Goal: Information Seeking & Learning: Learn about a topic

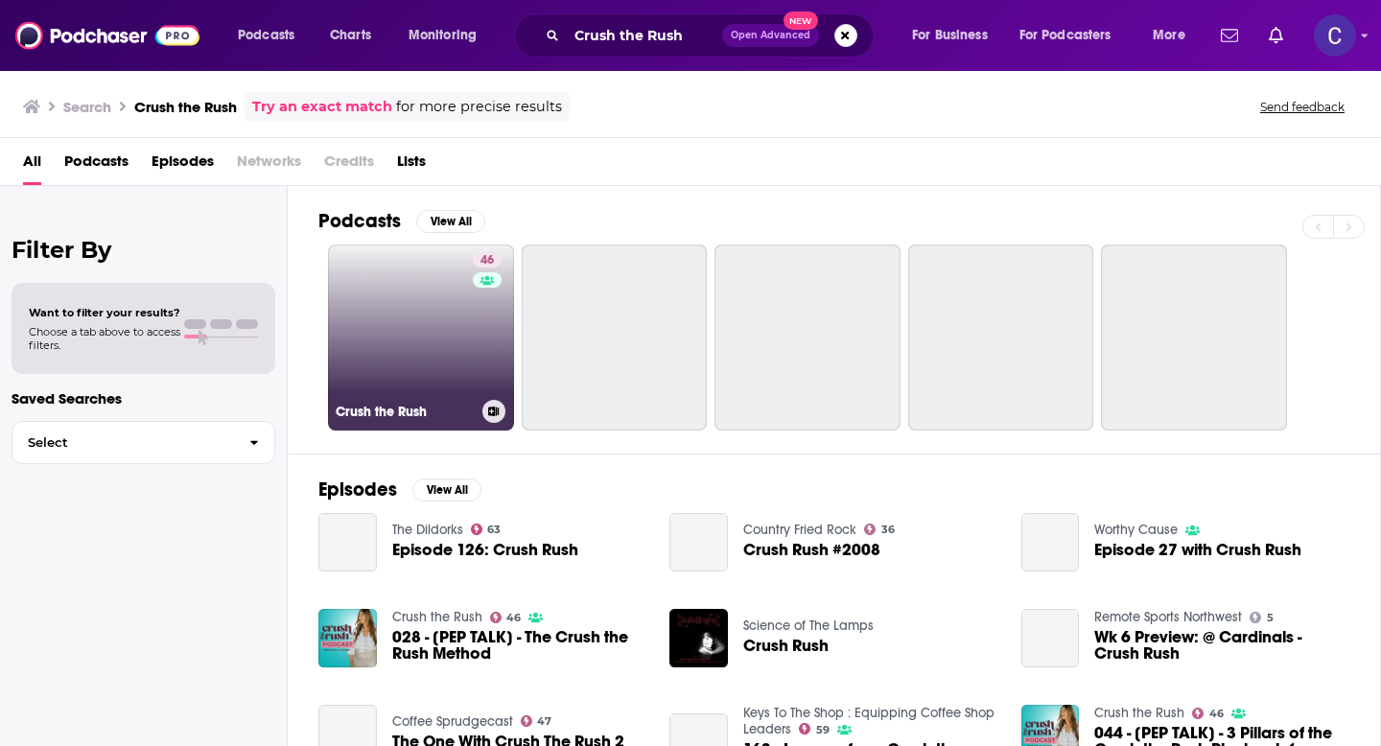
click at [414, 353] on link "46 Crush the Rush" at bounding box center [421, 337] width 186 height 186
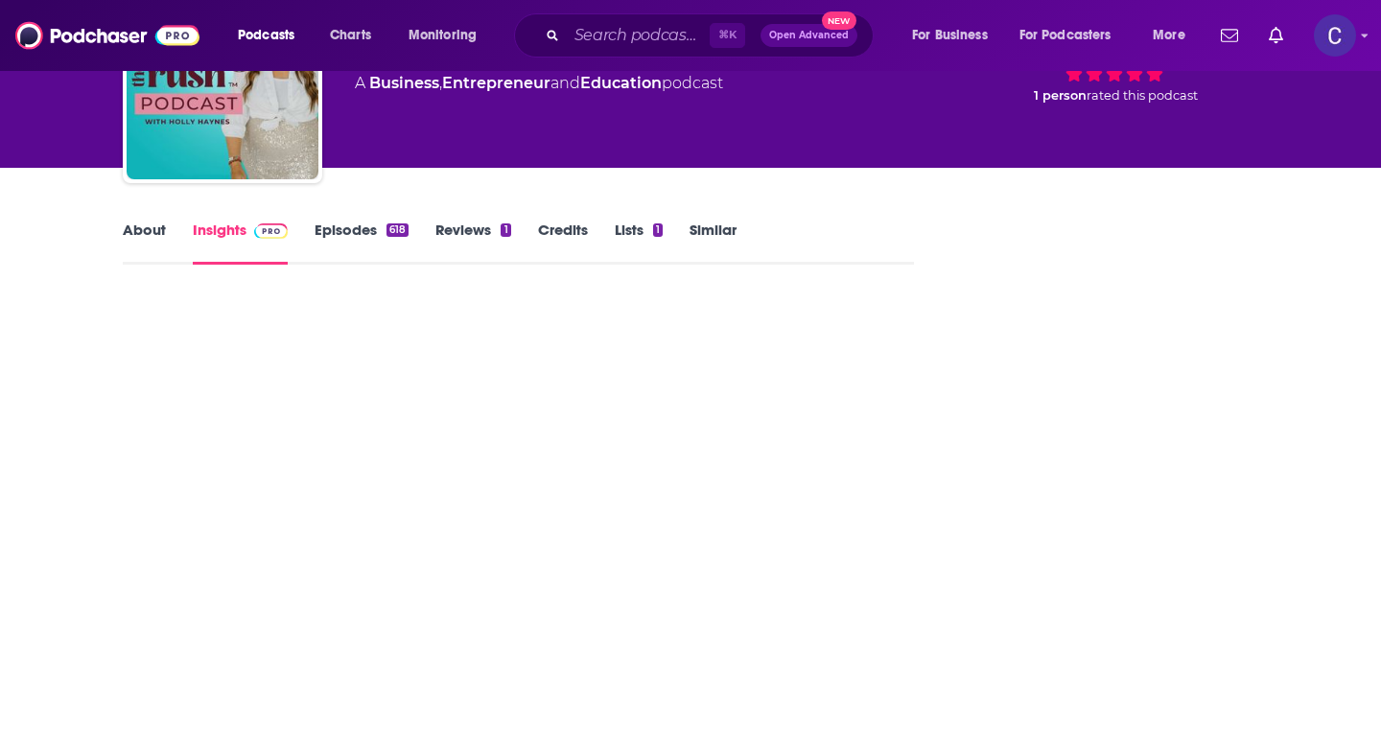
scroll to position [147, 0]
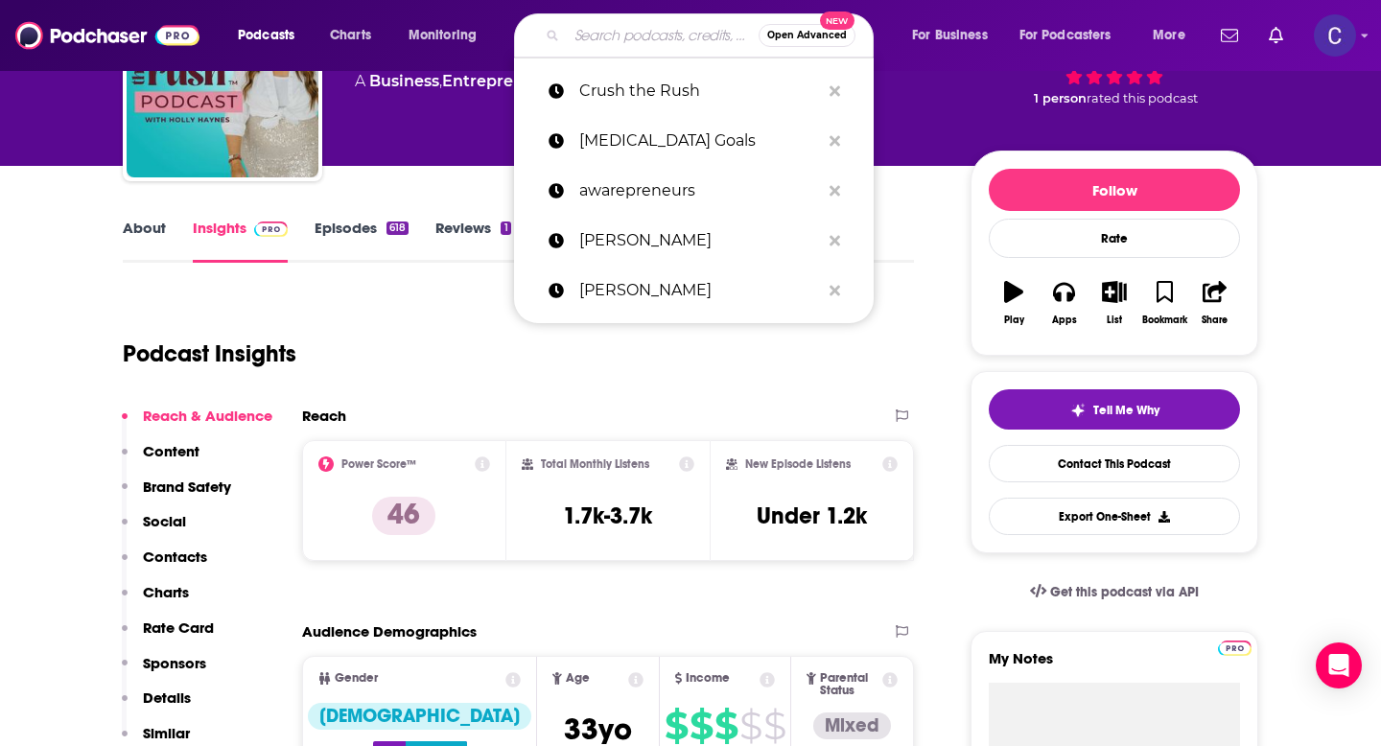
click at [633, 36] on input "Search podcasts, credits, & more..." at bounding box center [663, 35] width 192 height 31
paste input "The Mind Movement Health Podcast"
type input "The Mind Movement Health Podcast"
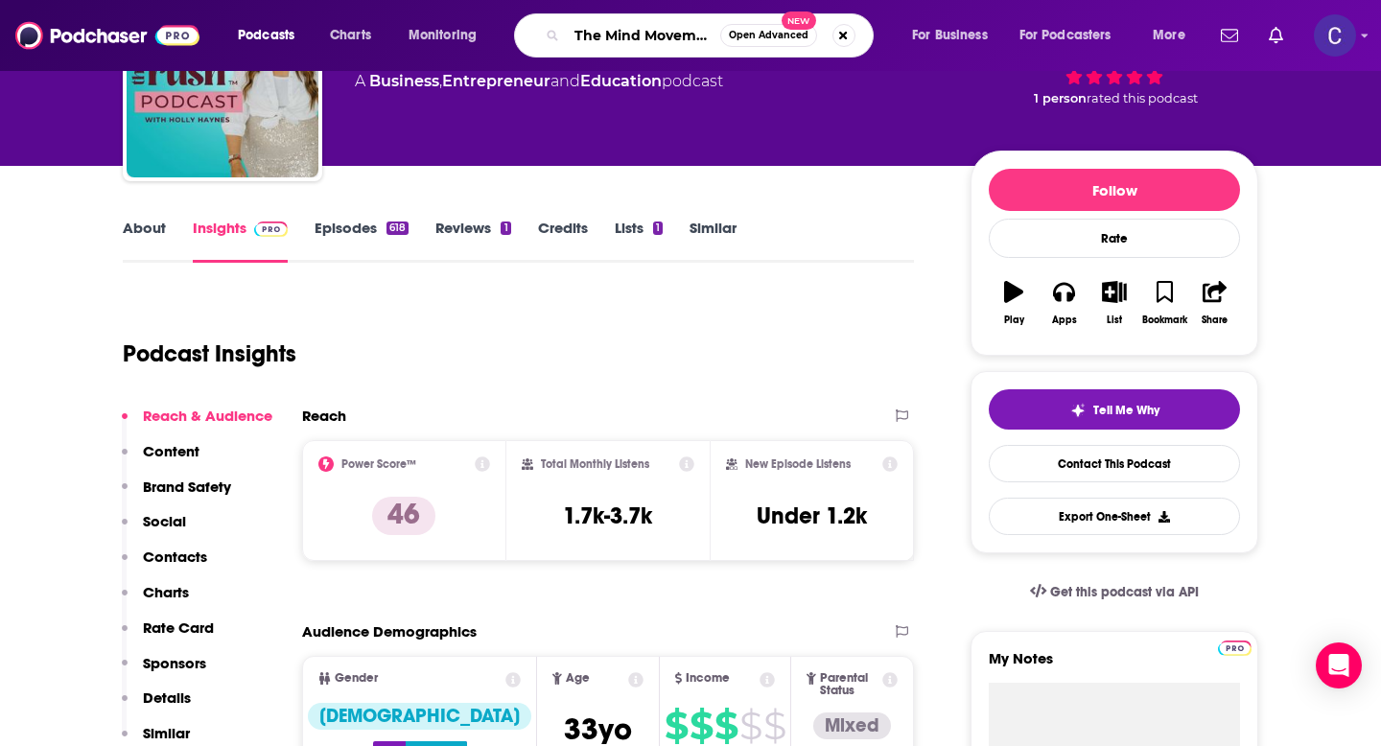
scroll to position [0, 120]
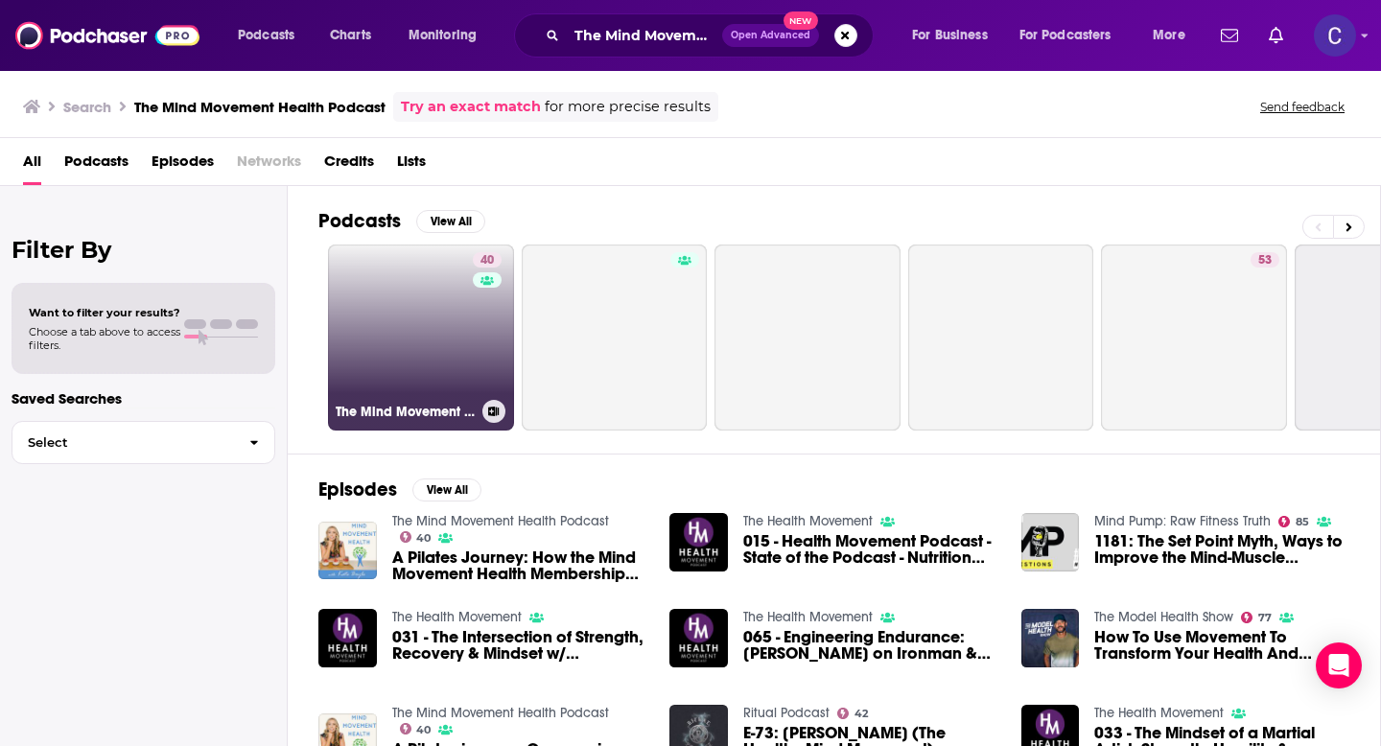
click at [440, 287] on link "40 The Mind Movement Health Podcast" at bounding box center [421, 337] width 186 height 186
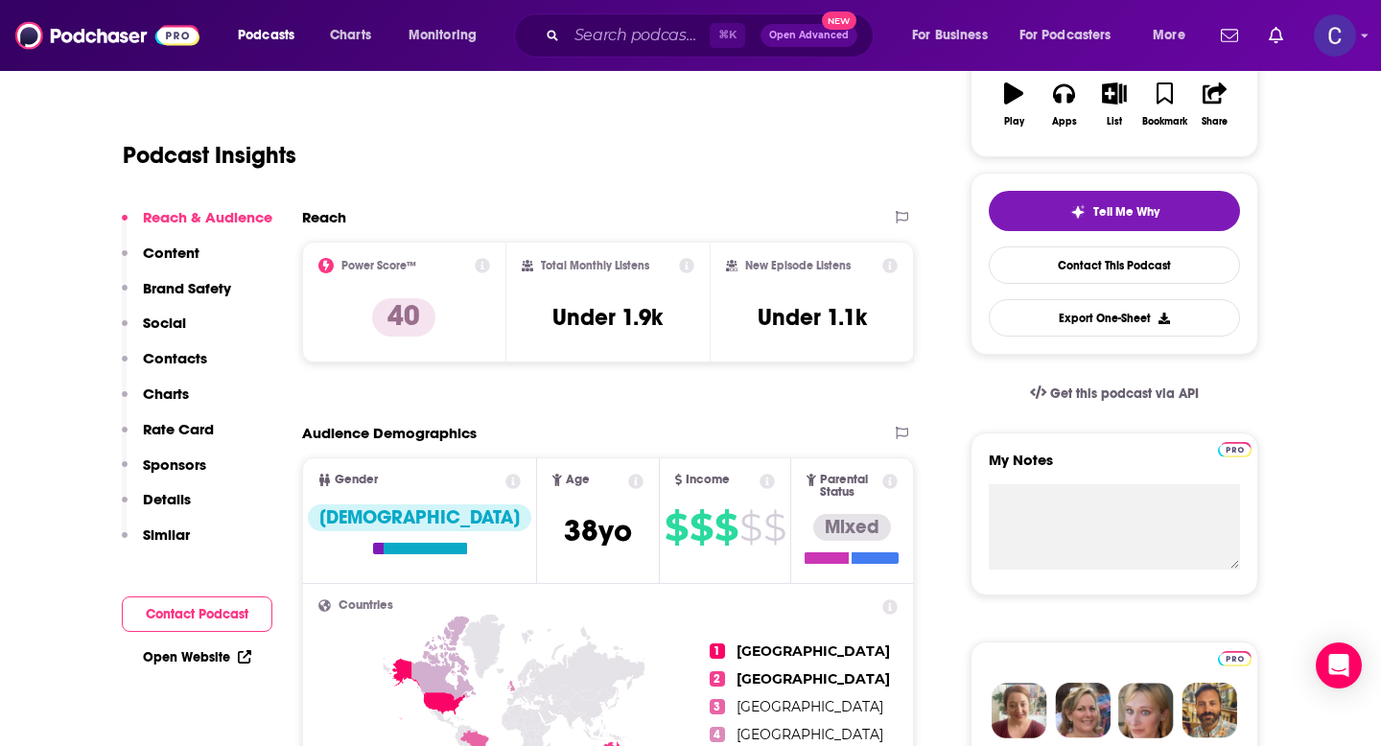
scroll to position [312, 0]
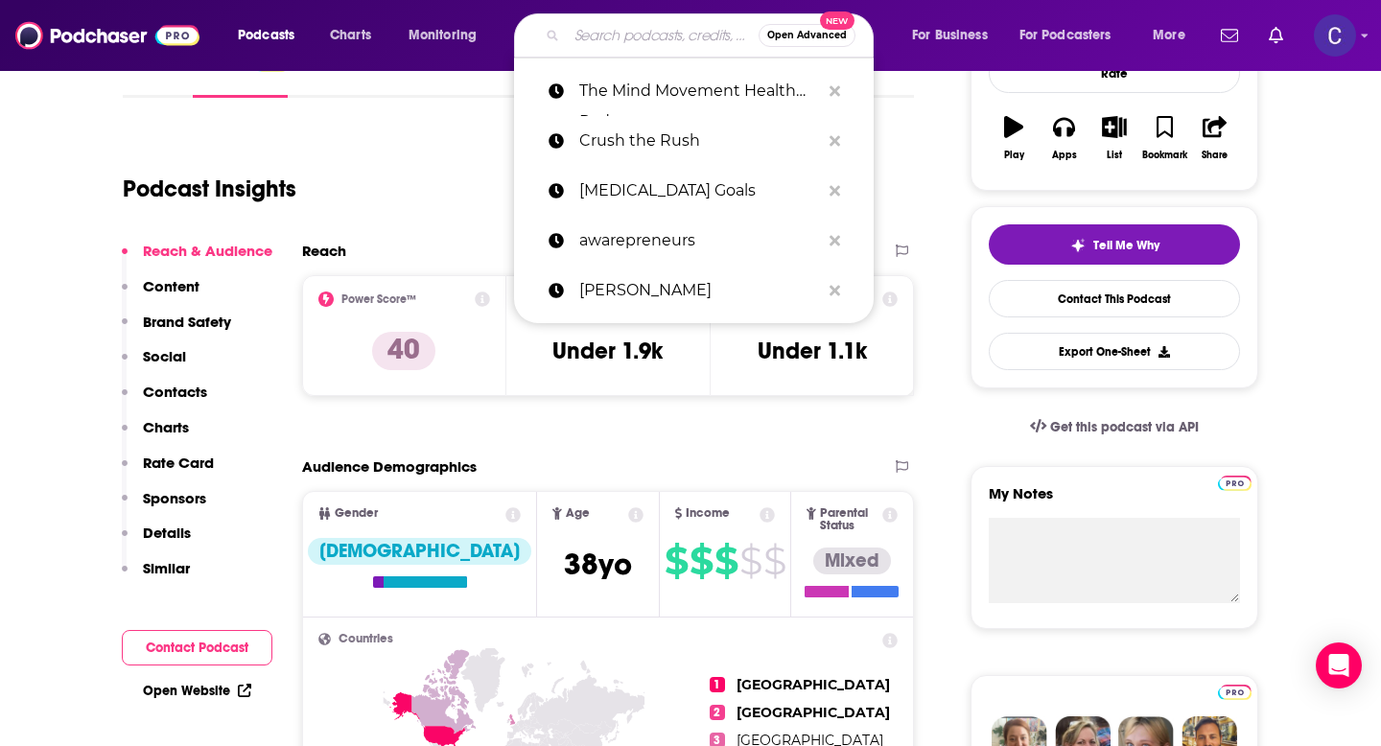
click at [646, 33] on input "Search podcasts, credits, & more..." at bounding box center [663, 35] width 192 height 31
paste input "Self-Care for Mental Health"
type input "Self-Care for Mental Health"
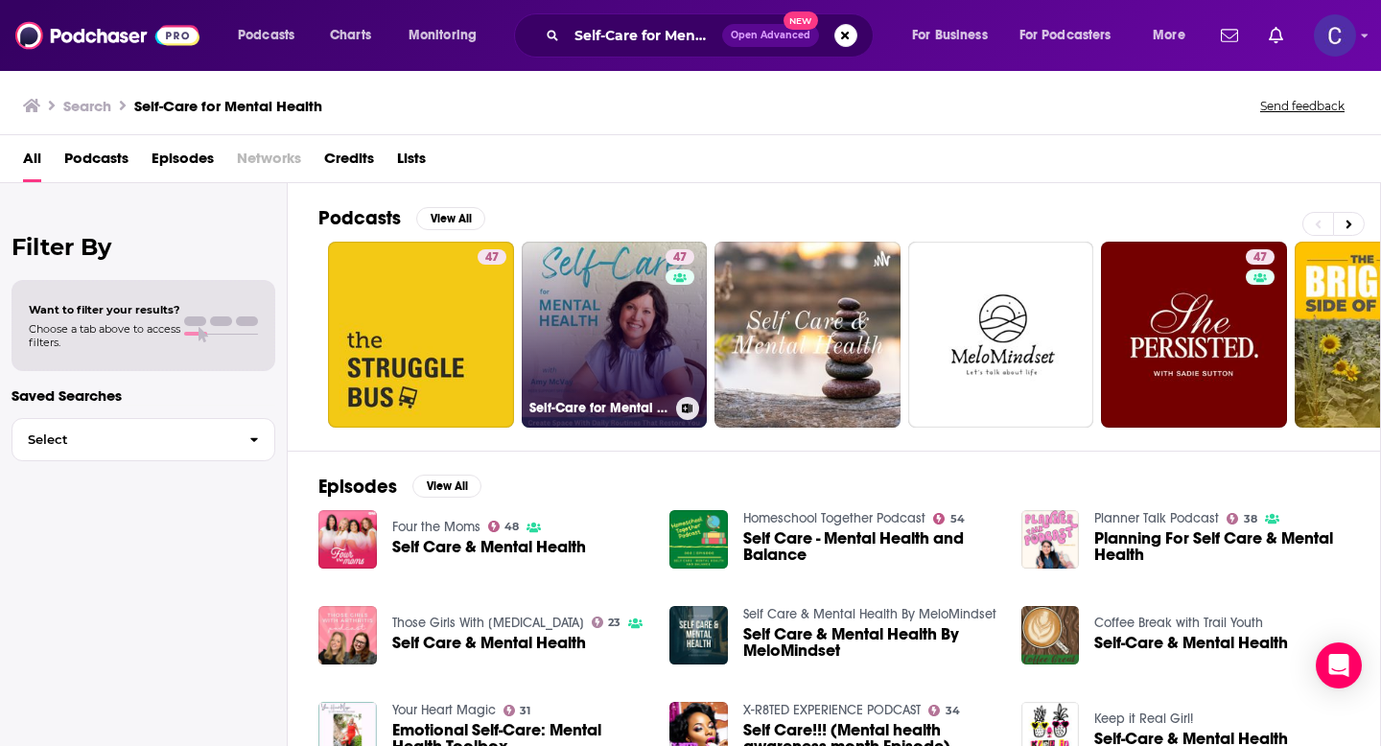
click at [632, 310] on link "47 Self-Care for Mental Health | Wellness Plan, Anxiety and Depression, Bipolar…" at bounding box center [615, 335] width 186 height 186
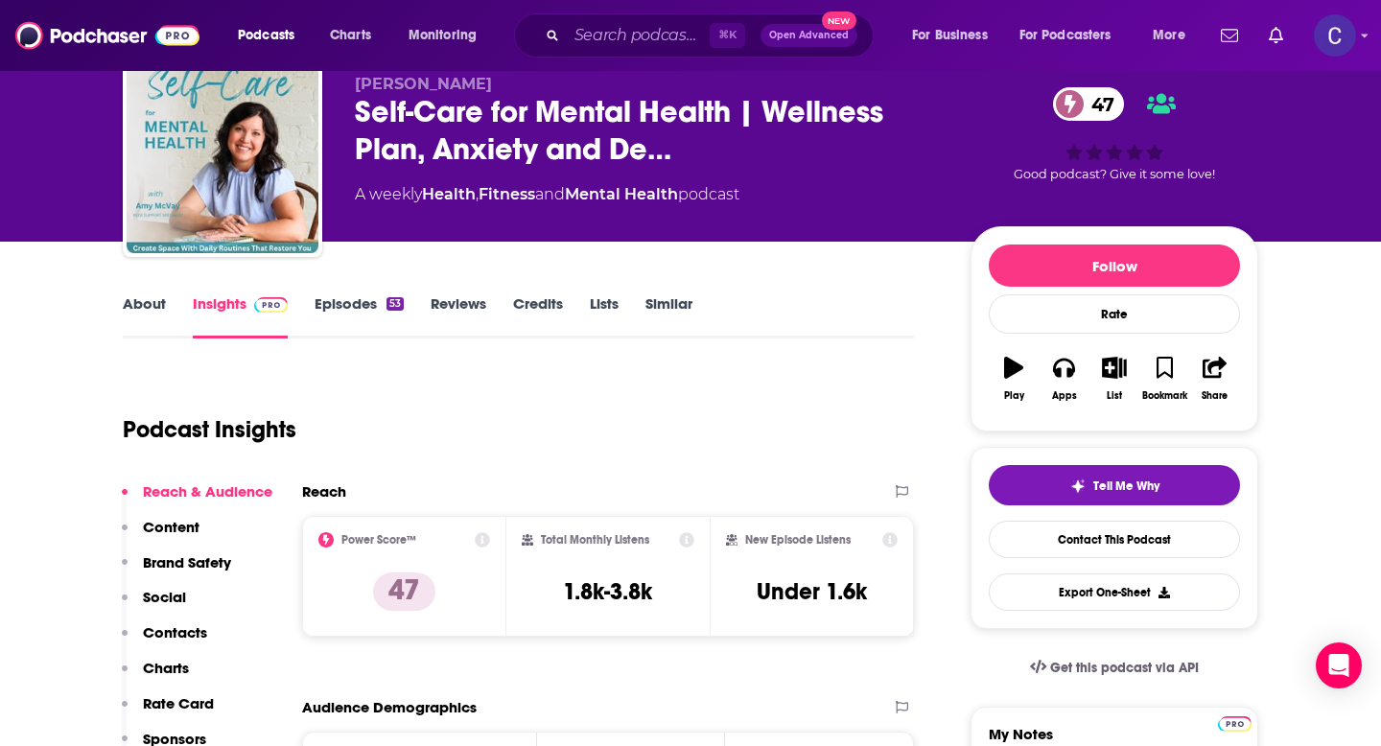
scroll to position [74, 0]
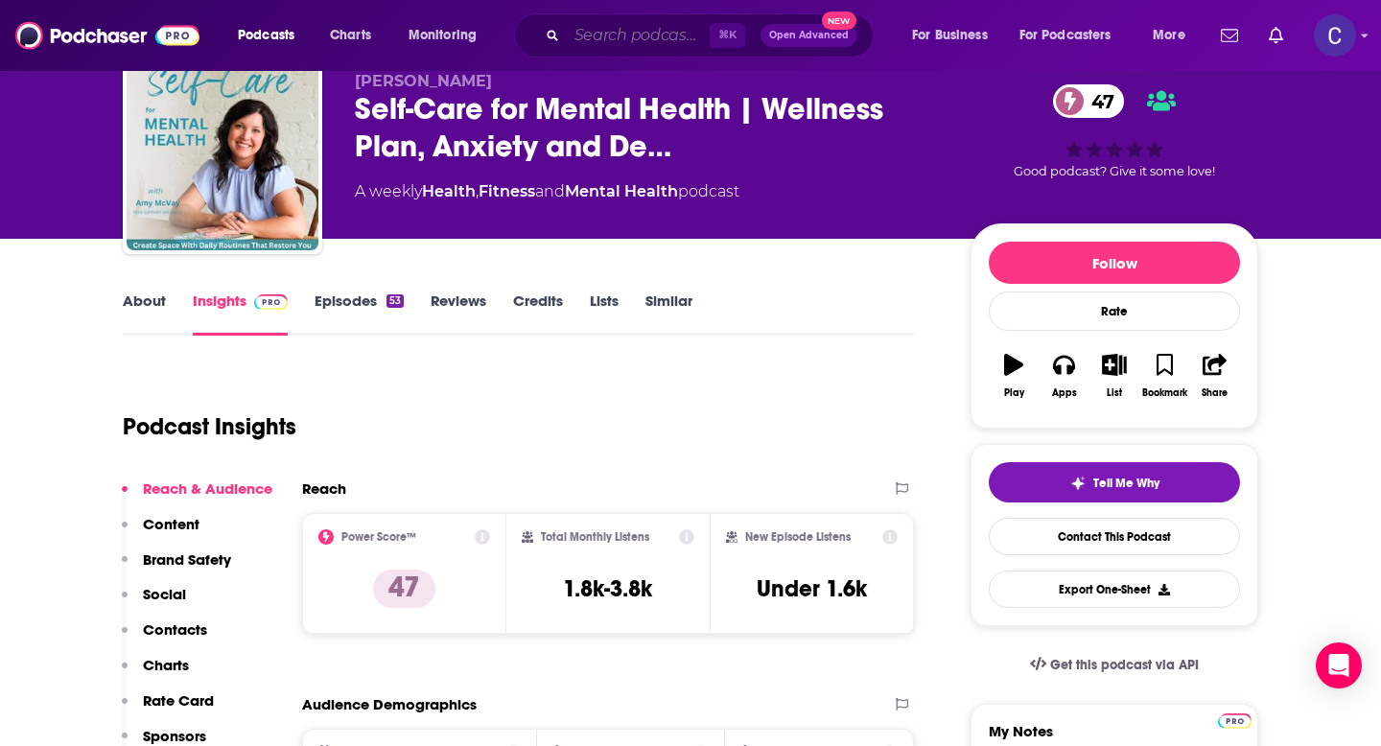
click at [591, 27] on input "Search podcasts, credits, & more..." at bounding box center [638, 35] width 143 height 31
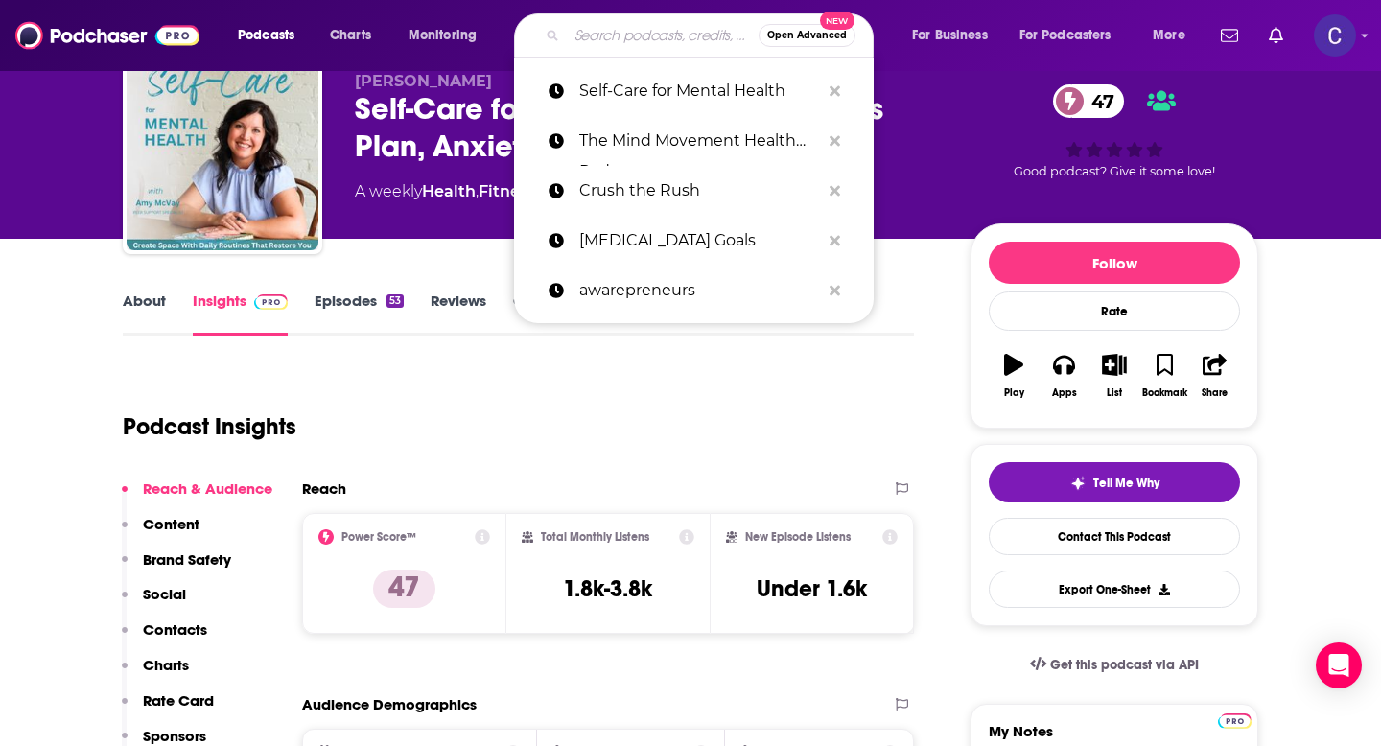
paste input "[MEDICAL_DATA] with Confidence"
type input "[MEDICAL_DATA] with Confidence"
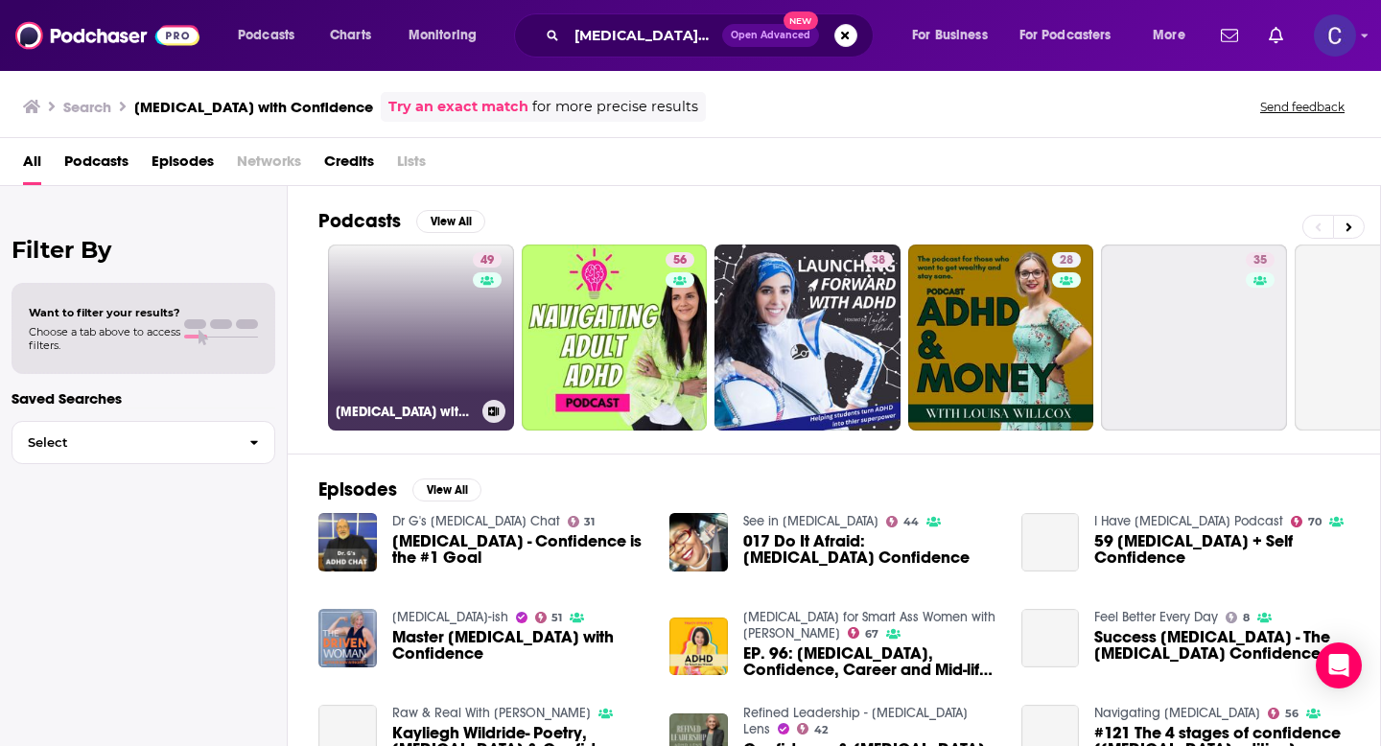
click at [465, 288] on link "49 ADHD with Confidence | ADHD in Women, RSD, Perfectionism & Imposter Syndrome" at bounding box center [421, 337] width 186 height 186
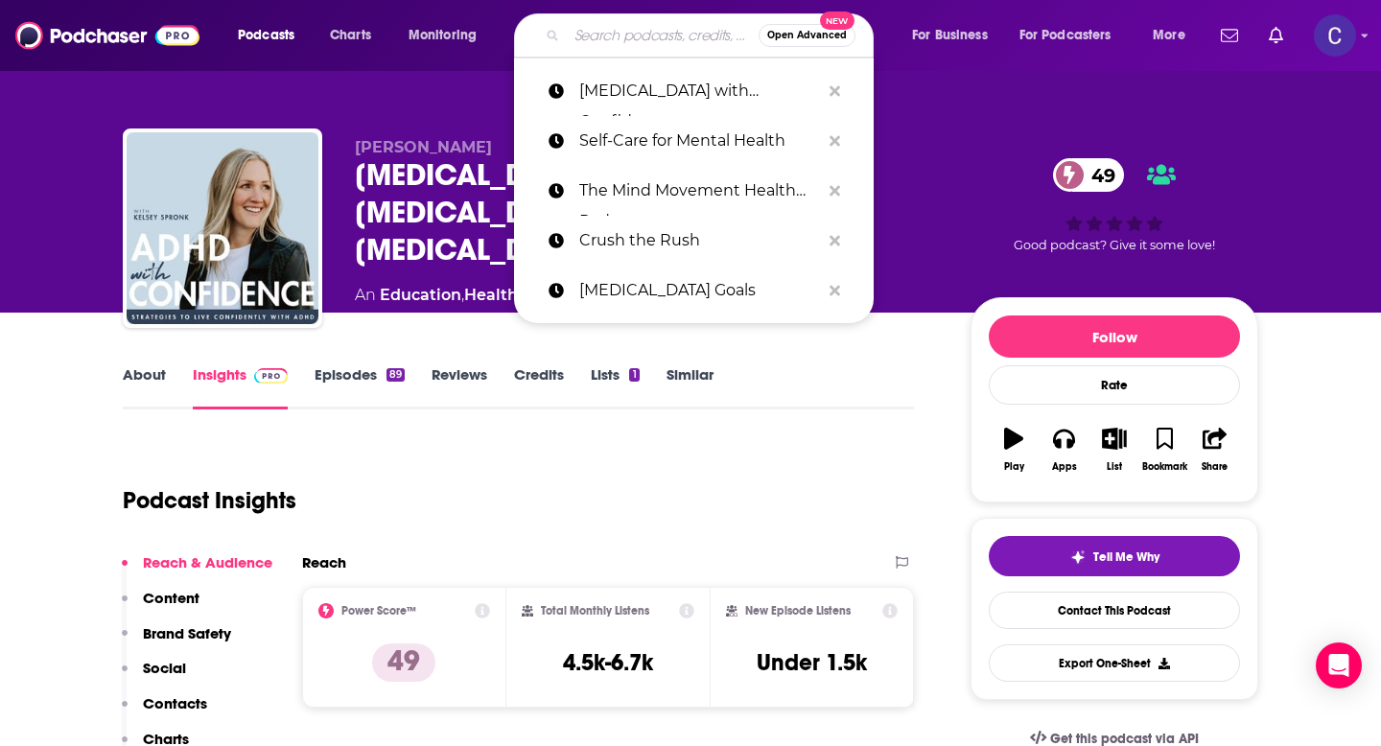
click at [700, 36] on input "Search podcasts, credits, & more..." at bounding box center [663, 35] width 192 height 31
paste input "WORTHY and ABUNDANT: Learn, Grow & Thrive"
type input "WORTHY and ABUNDANT: Learn, Grow & Thrive"
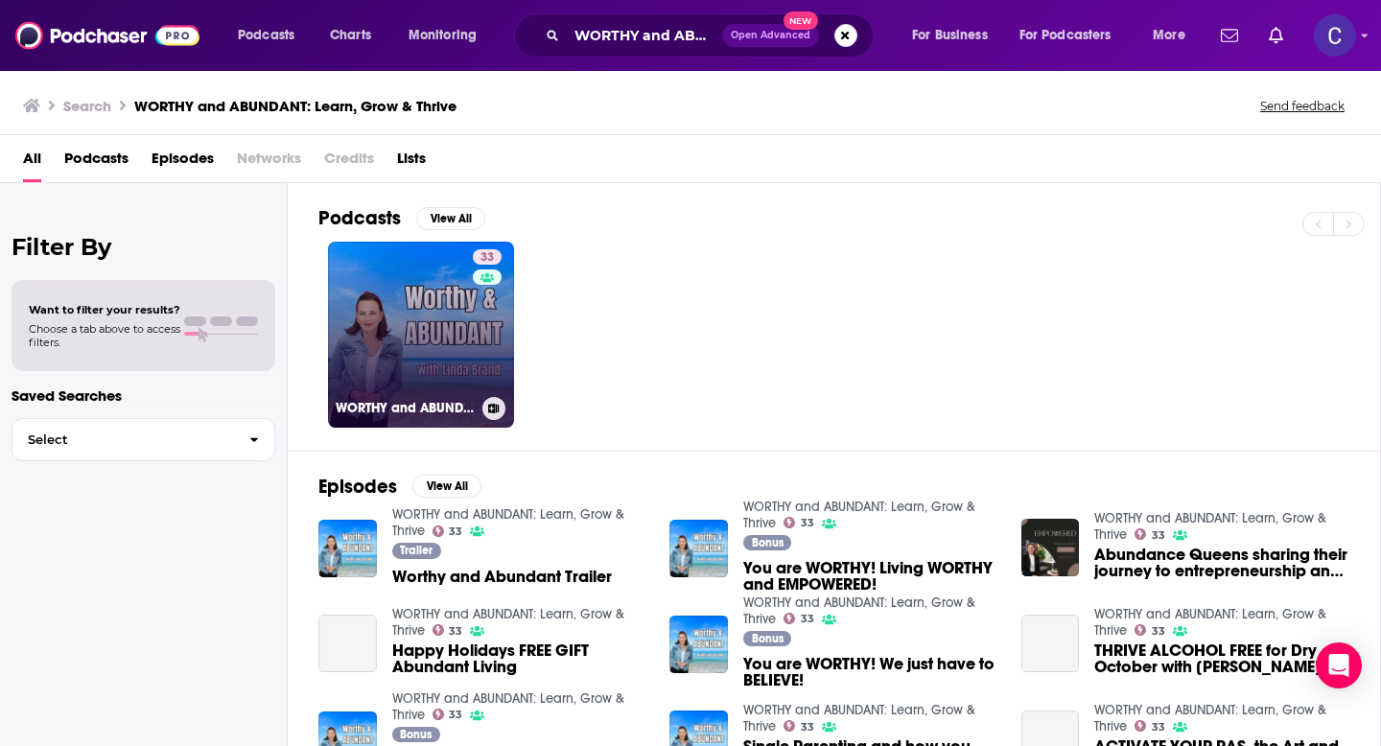
click at [413, 298] on link "33 WORTHY and ABUNDANT: Learn, Grow & Thrive" at bounding box center [421, 335] width 186 height 186
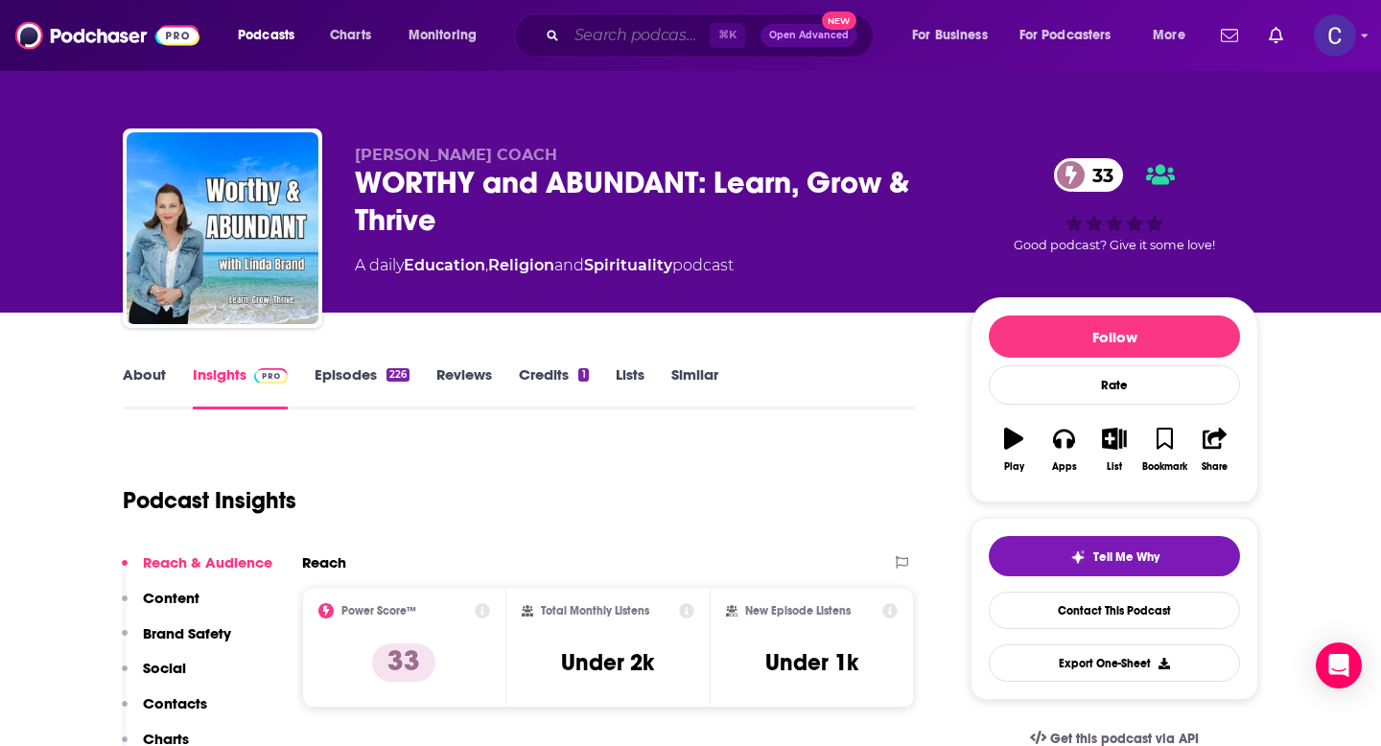
click at [574, 42] on input "Search podcasts, credits, & more..." at bounding box center [638, 35] width 143 height 31
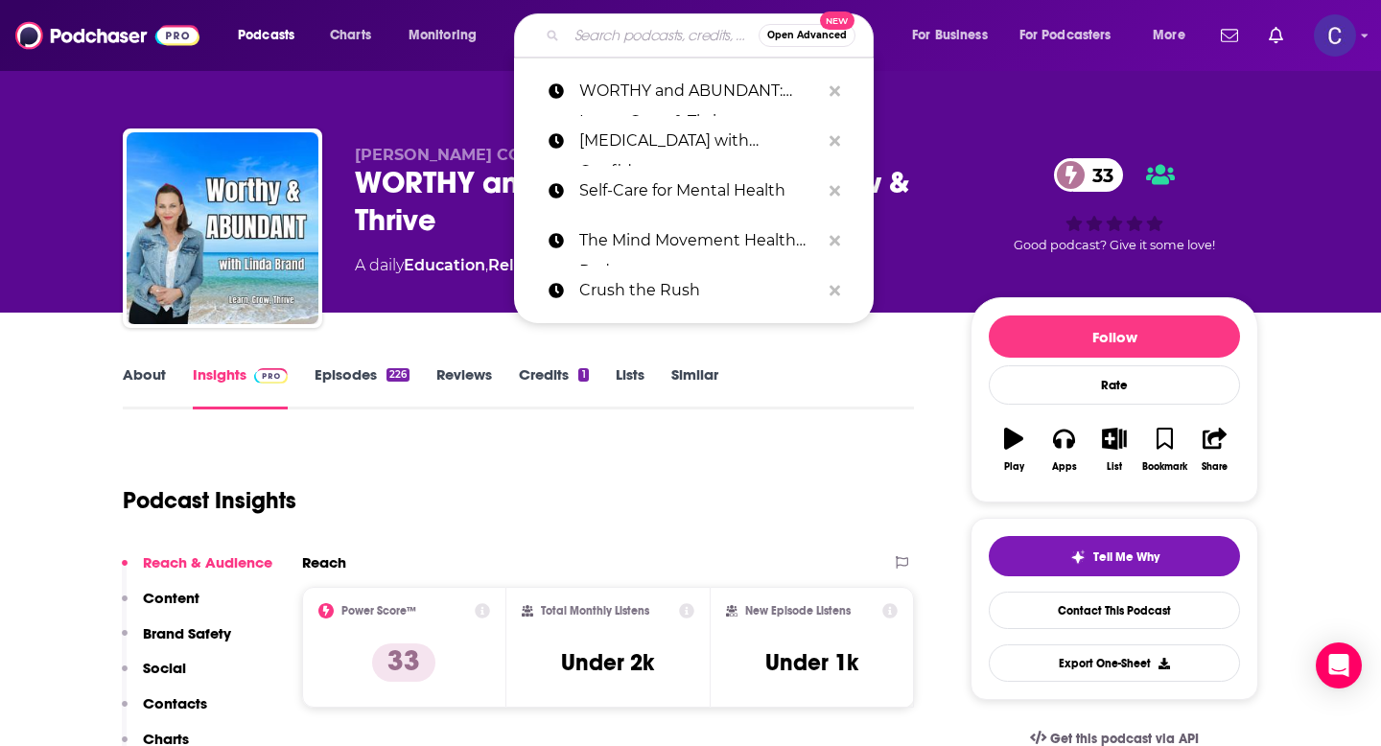
paste input "Awaken Your Wise Woman"
type input "Awaken Your Wise Woman"
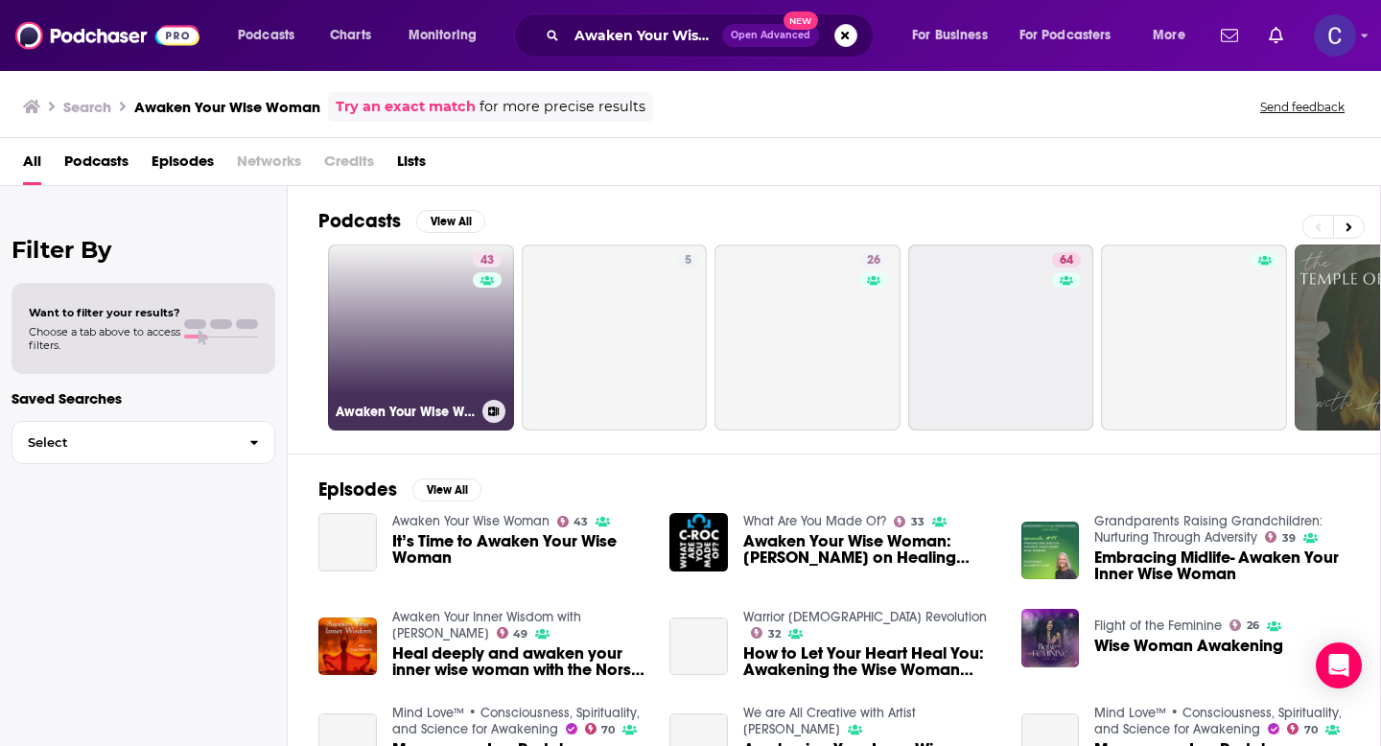
click at [454, 360] on link "43 Awaken Your Wise Woman" at bounding box center [421, 337] width 186 height 186
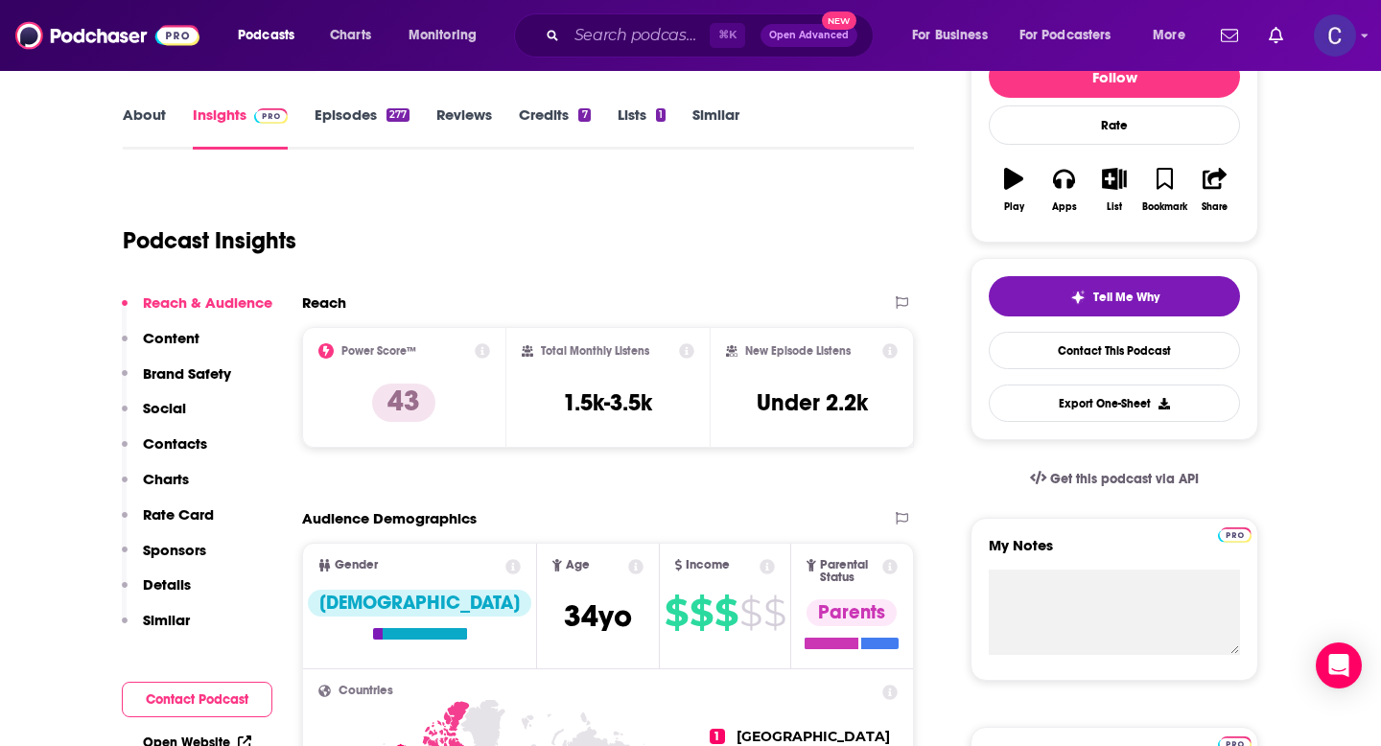
scroll to position [342, 0]
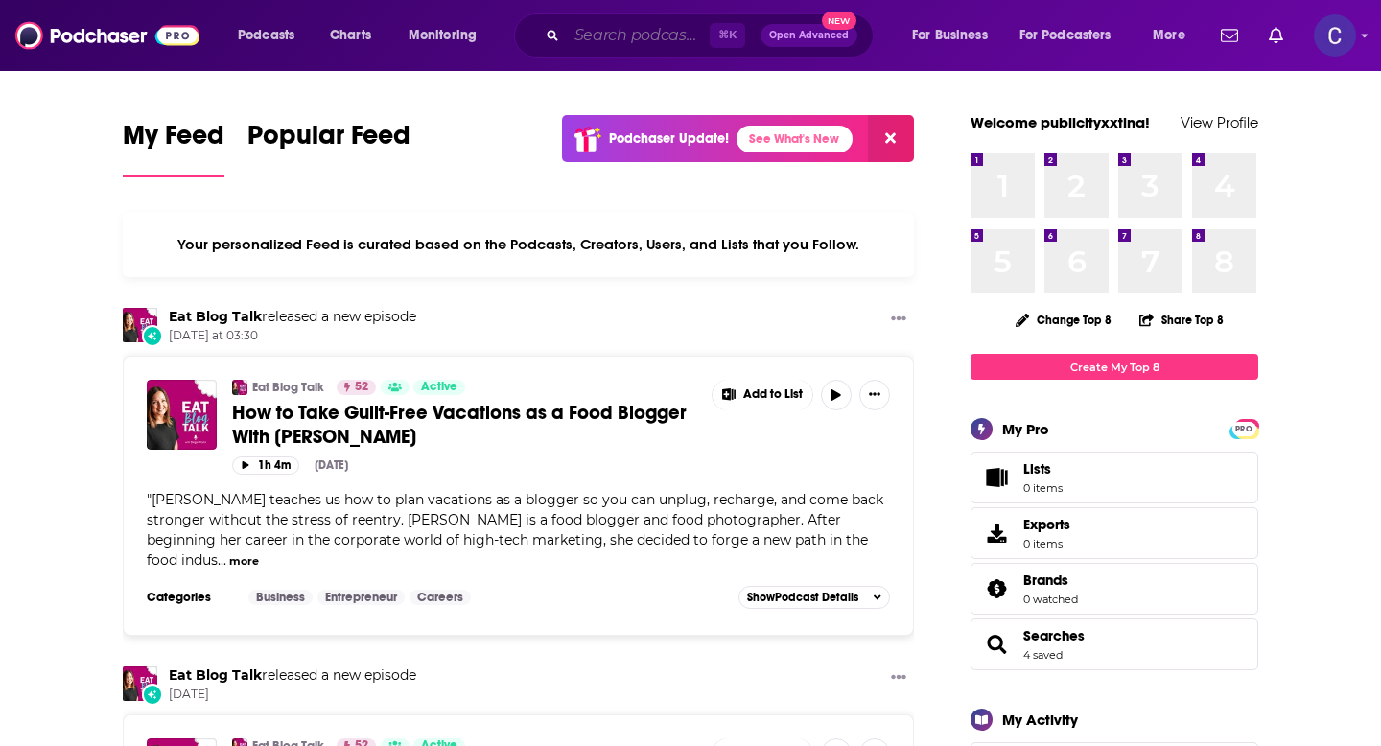
click at [631, 41] on input "Search podcasts, credits, & more..." at bounding box center [638, 35] width 143 height 31
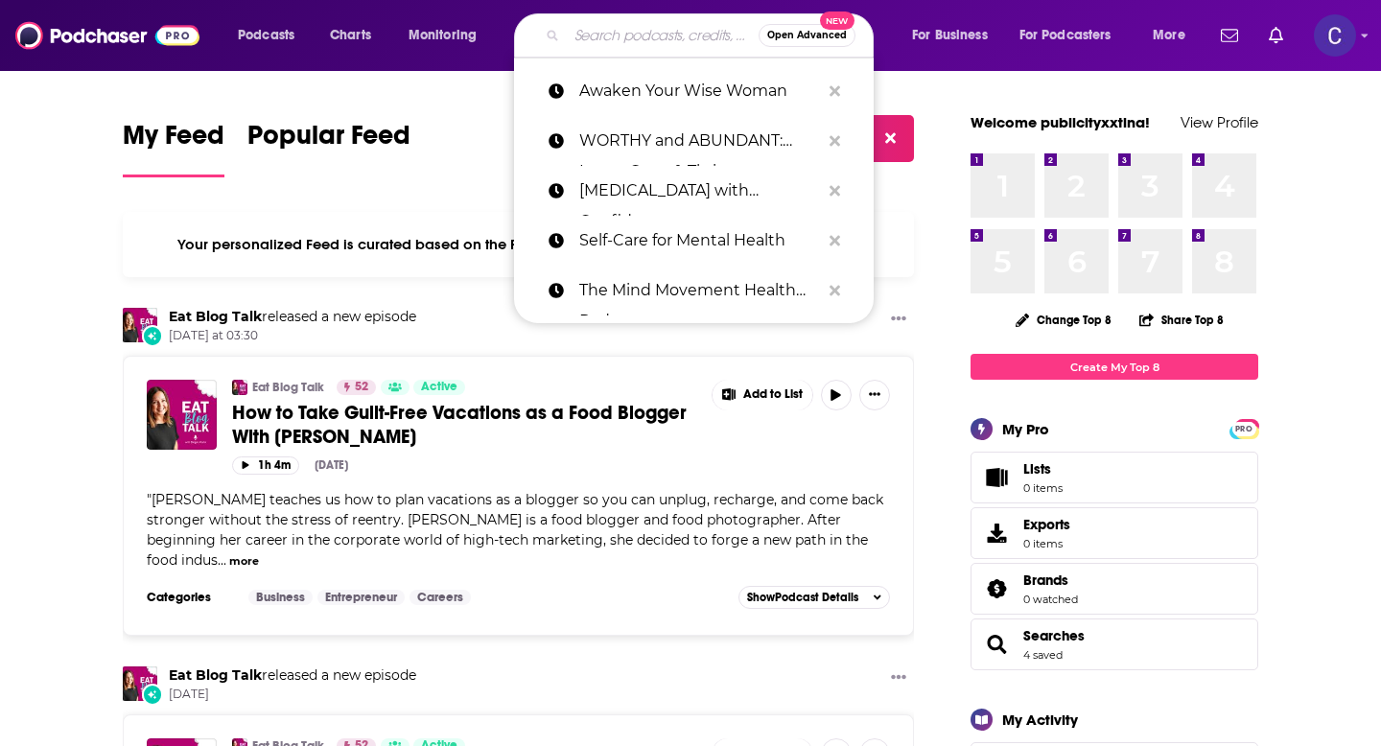
paste input "Self-Care for Mental Health"
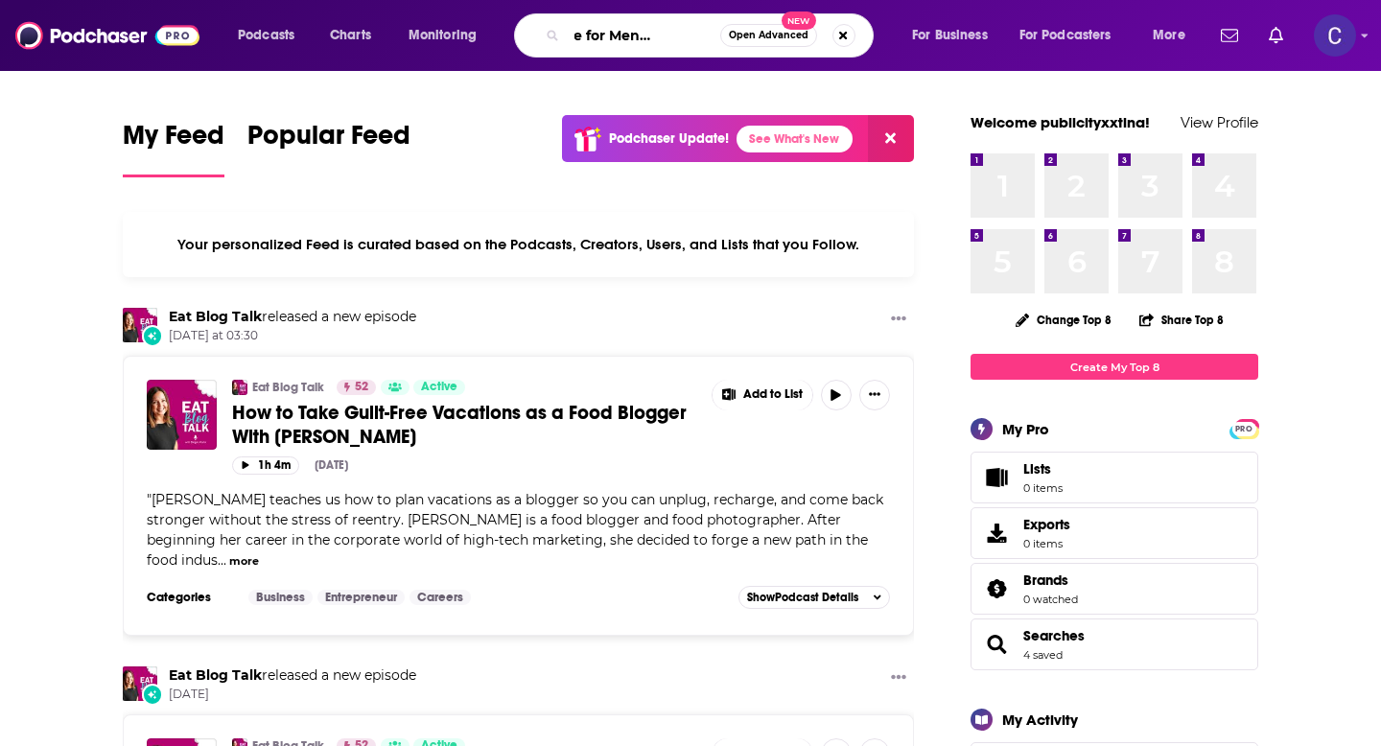
type input "Self-Care for Mental Health"
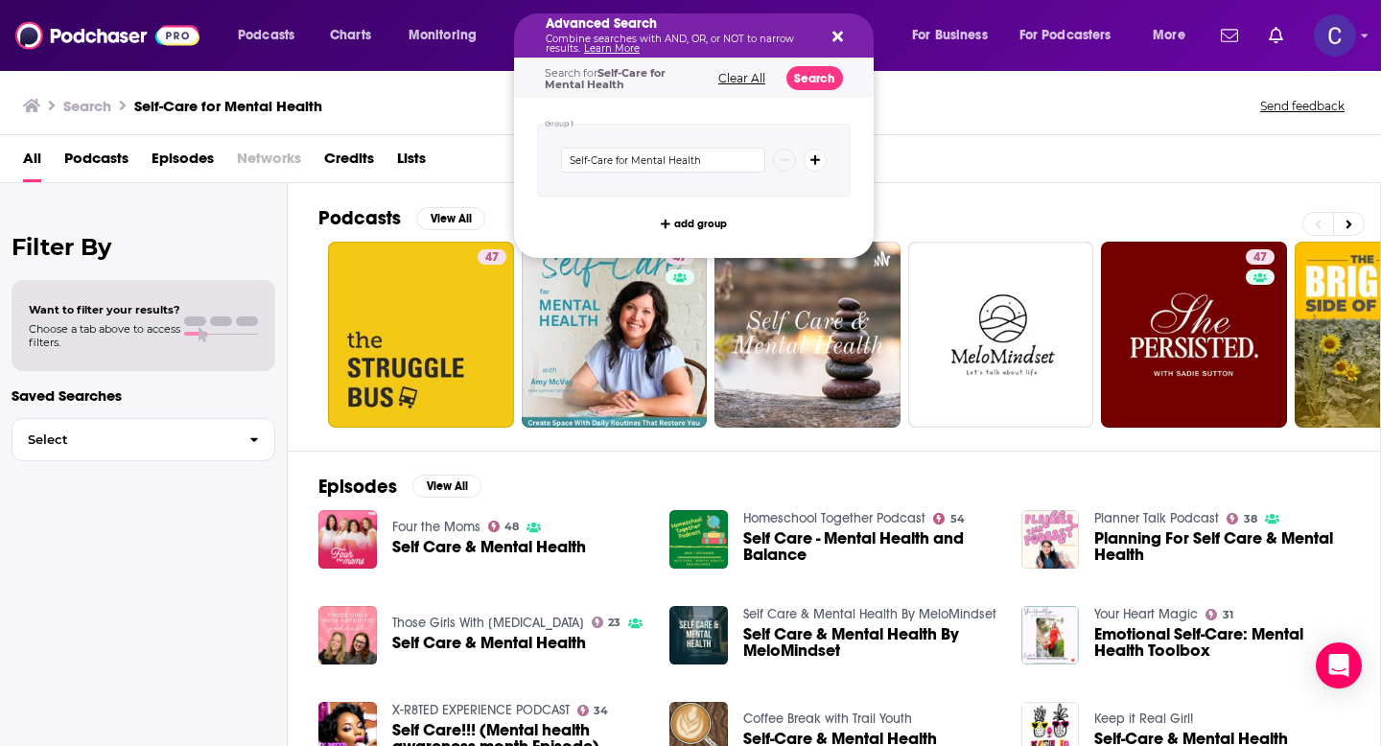
click at [837, 25] on div "Advanced Search Combine searches with AND, OR, or NOT to narrow results. Learn …" at bounding box center [694, 35] width 360 height 44
click at [838, 31] on icon "Search podcasts, credits, & more..." at bounding box center [837, 36] width 11 height 15
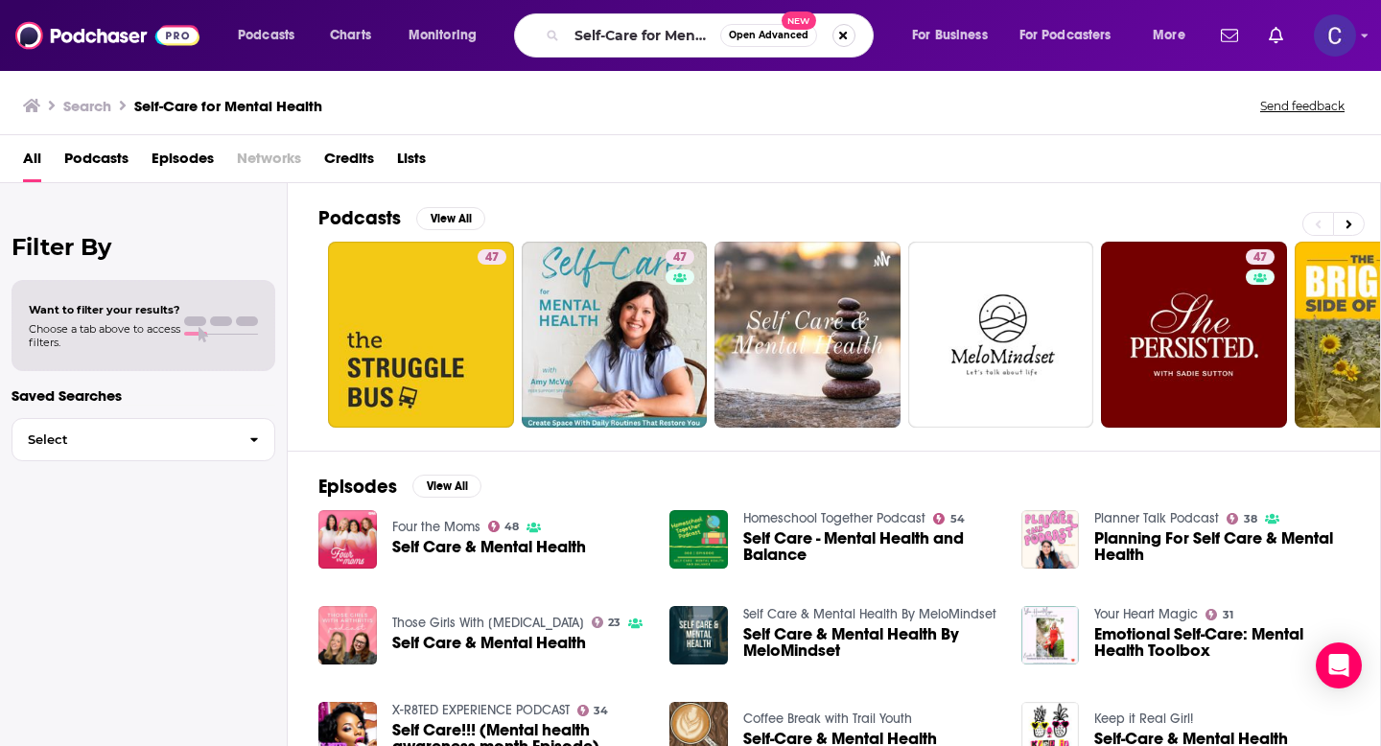
click at [849, 32] on button "Search podcasts, credits, & more..." at bounding box center [843, 35] width 23 height 23
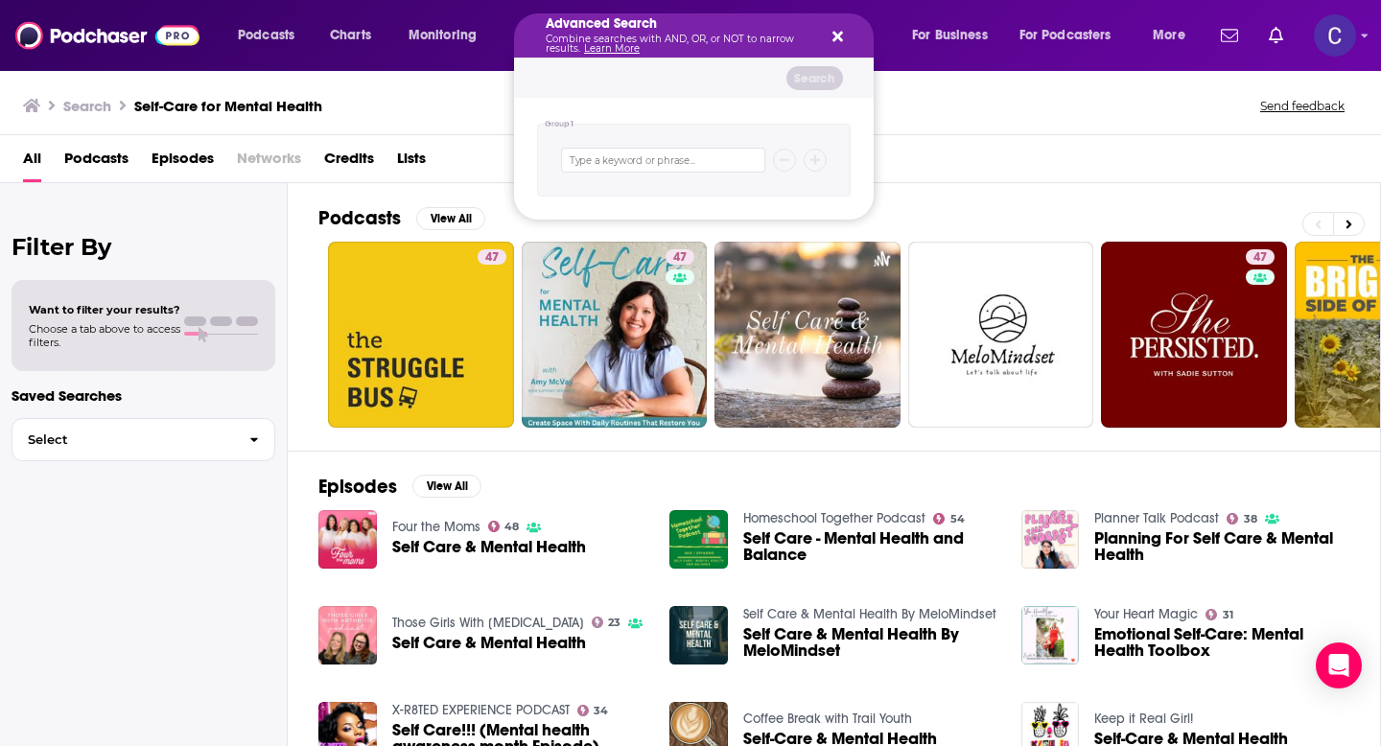
click at [833, 25] on div "Advanced Search Combine searches with AND, OR, or NOT to narrow results. Learn …" at bounding box center [694, 35] width 360 height 44
click at [835, 33] on icon "Search podcasts, credits, & more..." at bounding box center [837, 36] width 11 height 15
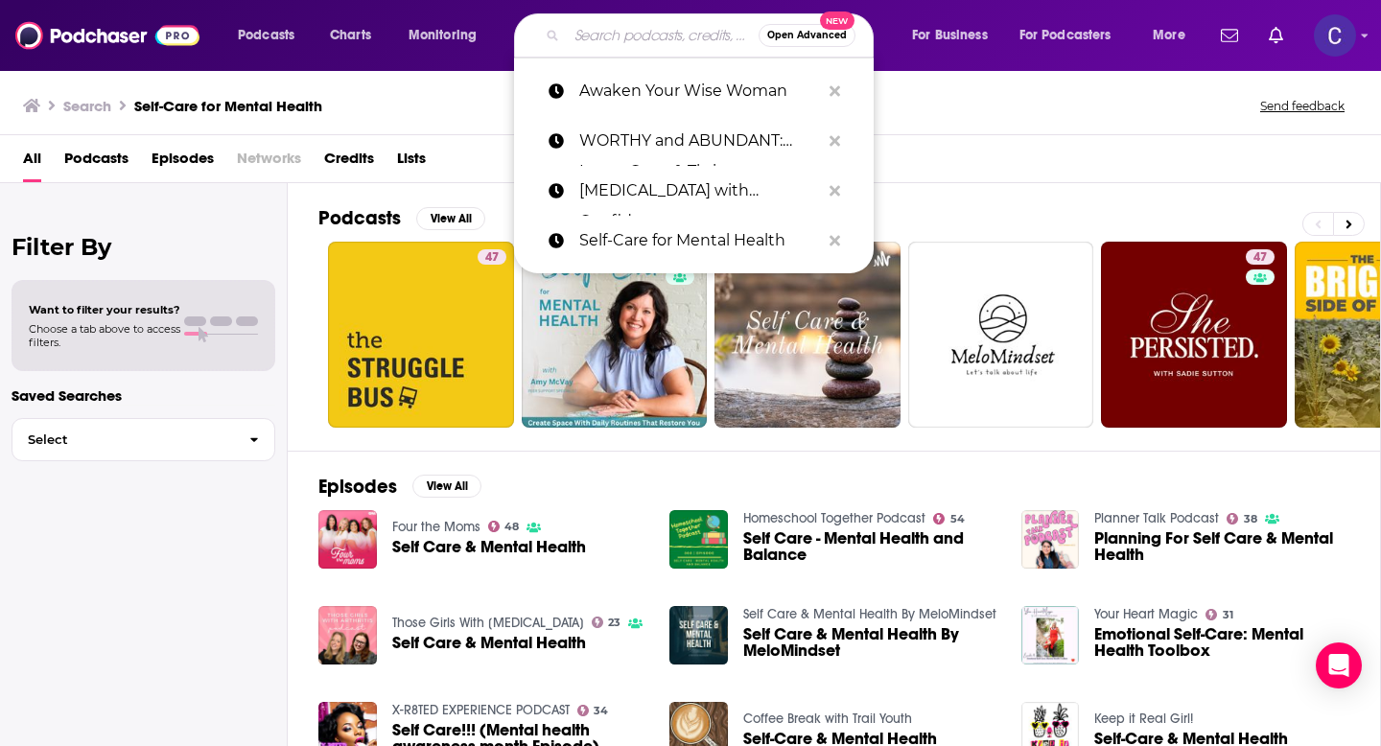
click at [617, 31] on input "Search podcasts, credits, & more..." at bounding box center [663, 35] width 192 height 31
paste input "WORTHY and ABUNDANT: Learn, Grow & Thrive"
type input "WORTHY and ABUNDANT: Learn, Grow & Thrive"
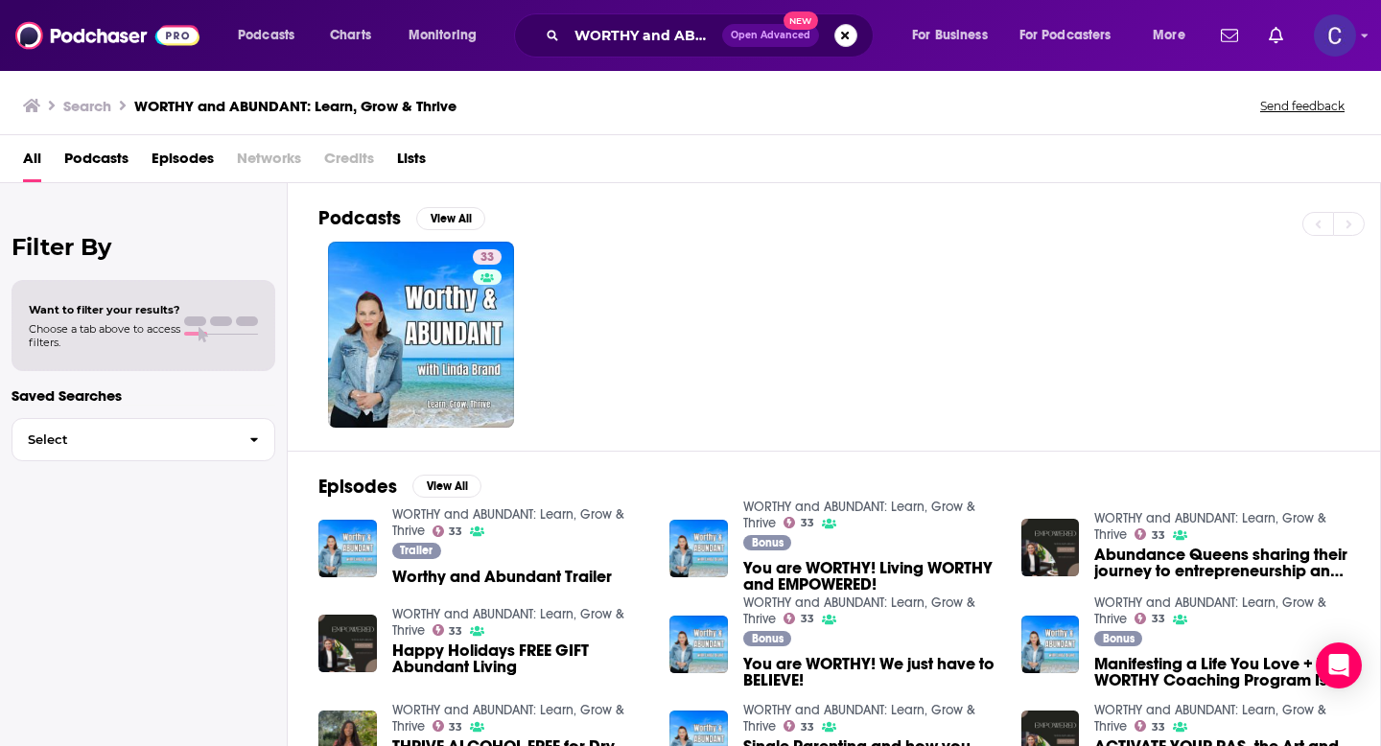
click at [844, 41] on button "Search podcasts, credits, & more..." at bounding box center [845, 35] width 23 height 23
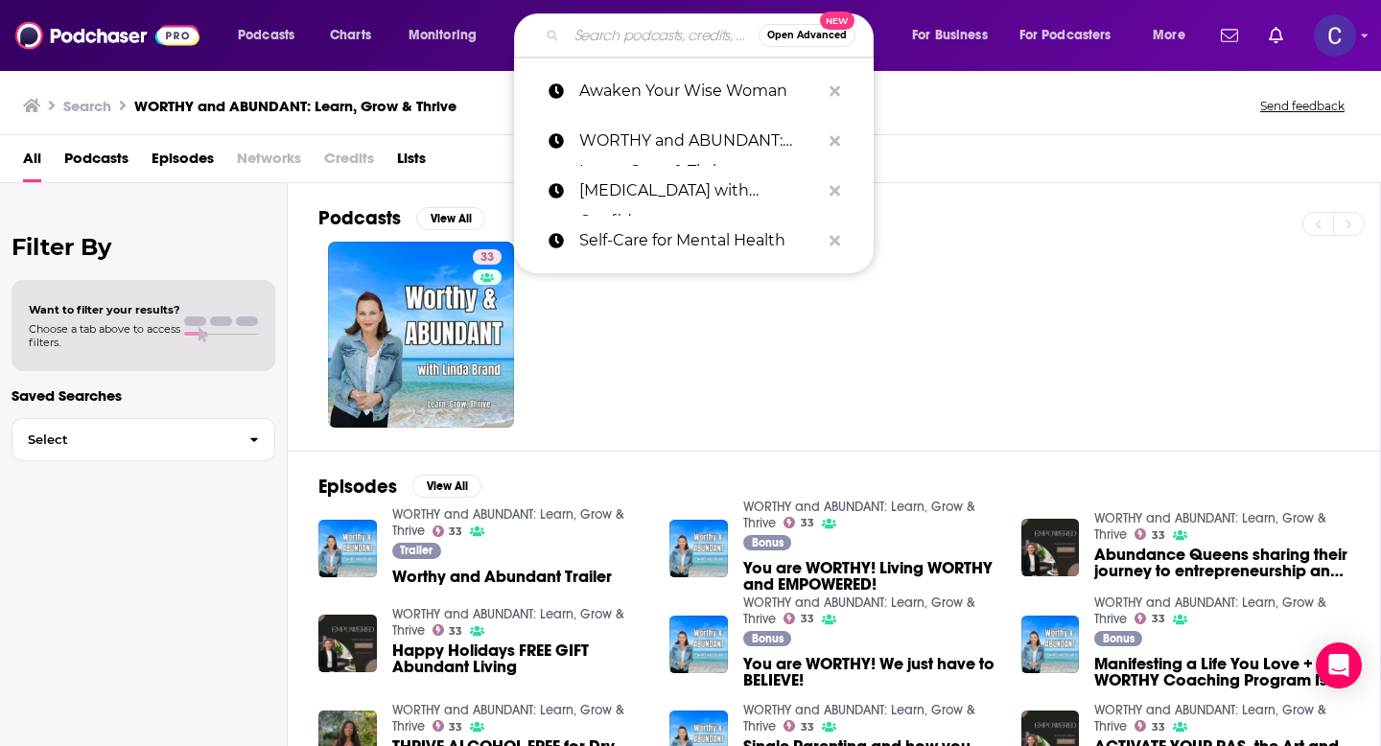
click at [618, 35] on input "Search podcasts, credits, & more..." at bounding box center [663, 35] width 192 height 31
paste input "Salesy: Boosting Sales & Scaling Your Online Business with [PERSON_NAME]"
type input "Salesy: Boosting Sales & Scaling Your Online Business with [PERSON_NAME]"
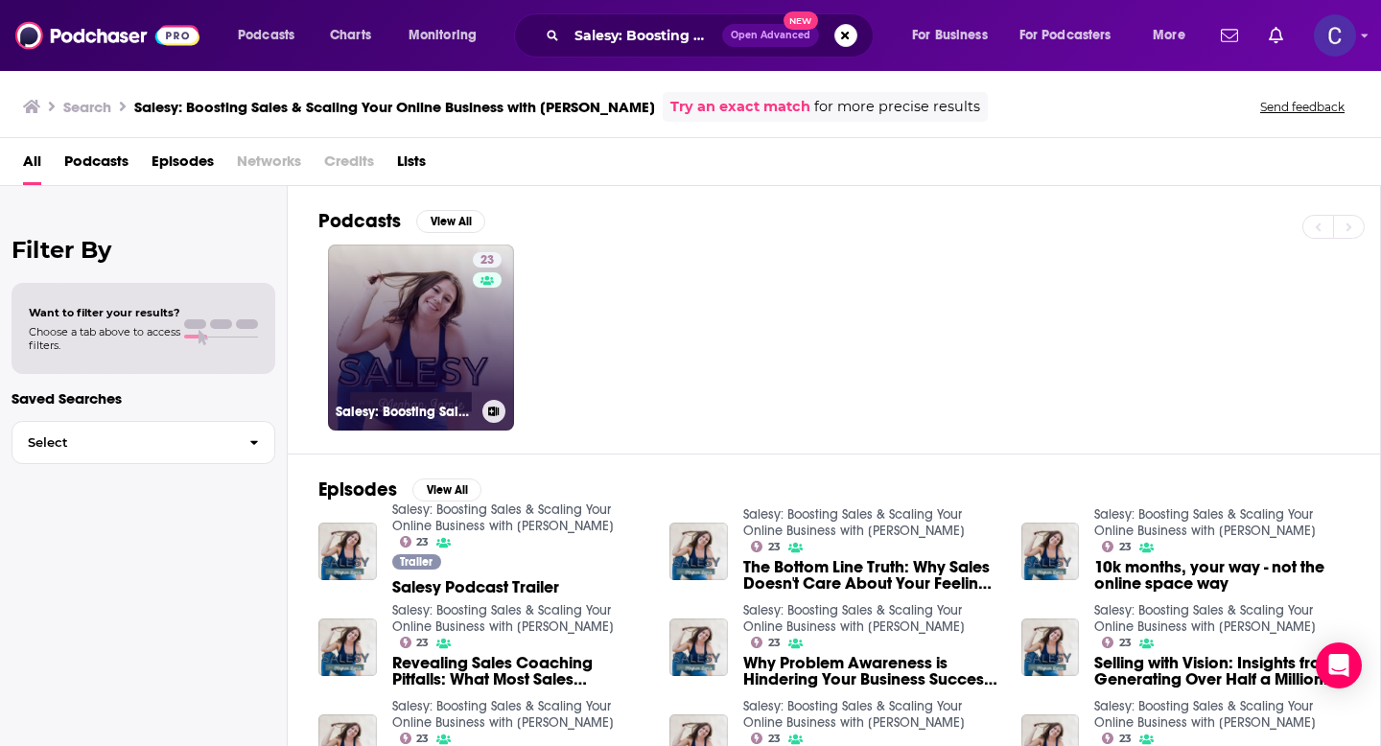
click at [402, 359] on link "23 Salesy: Boosting Sales & Scaling Your Online Business with [PERSON_NAME]" at bounding box center [421, 337] width 186 height 186
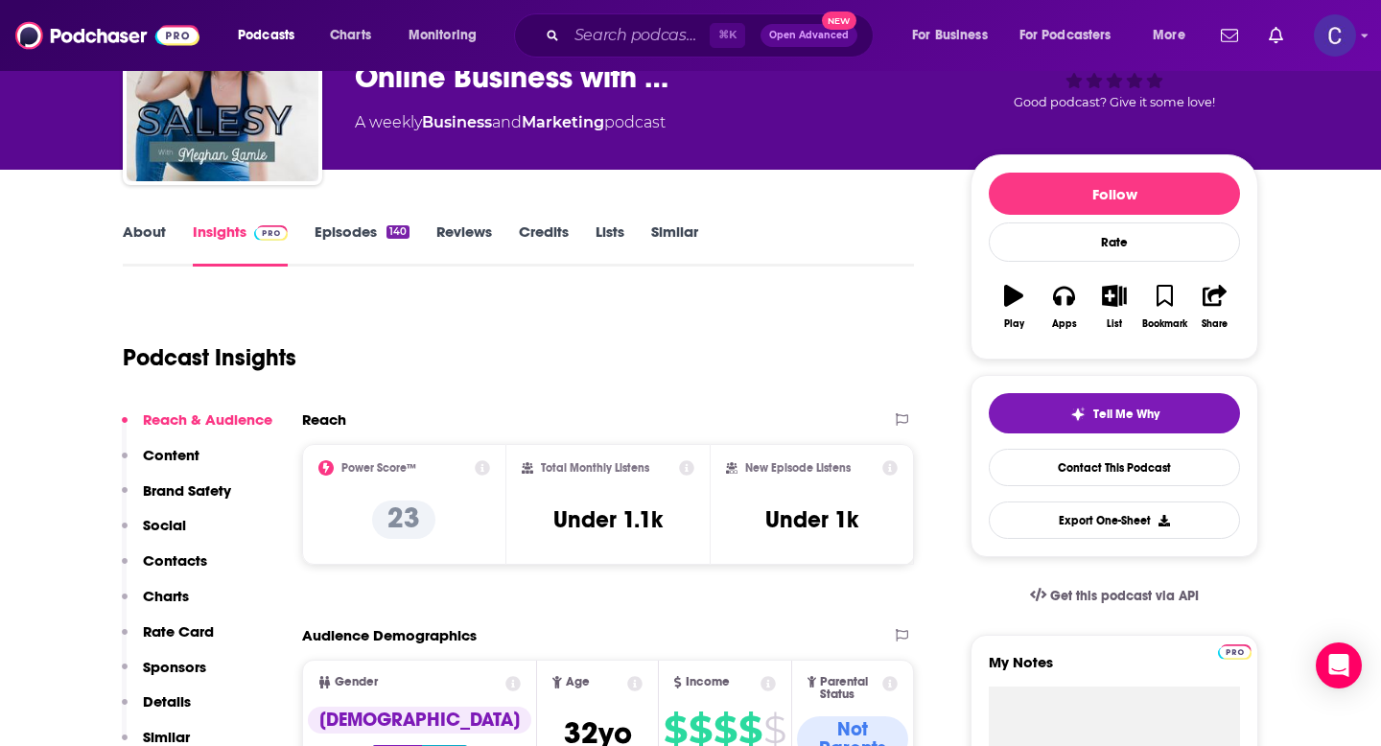
scroll to position [249, 0]
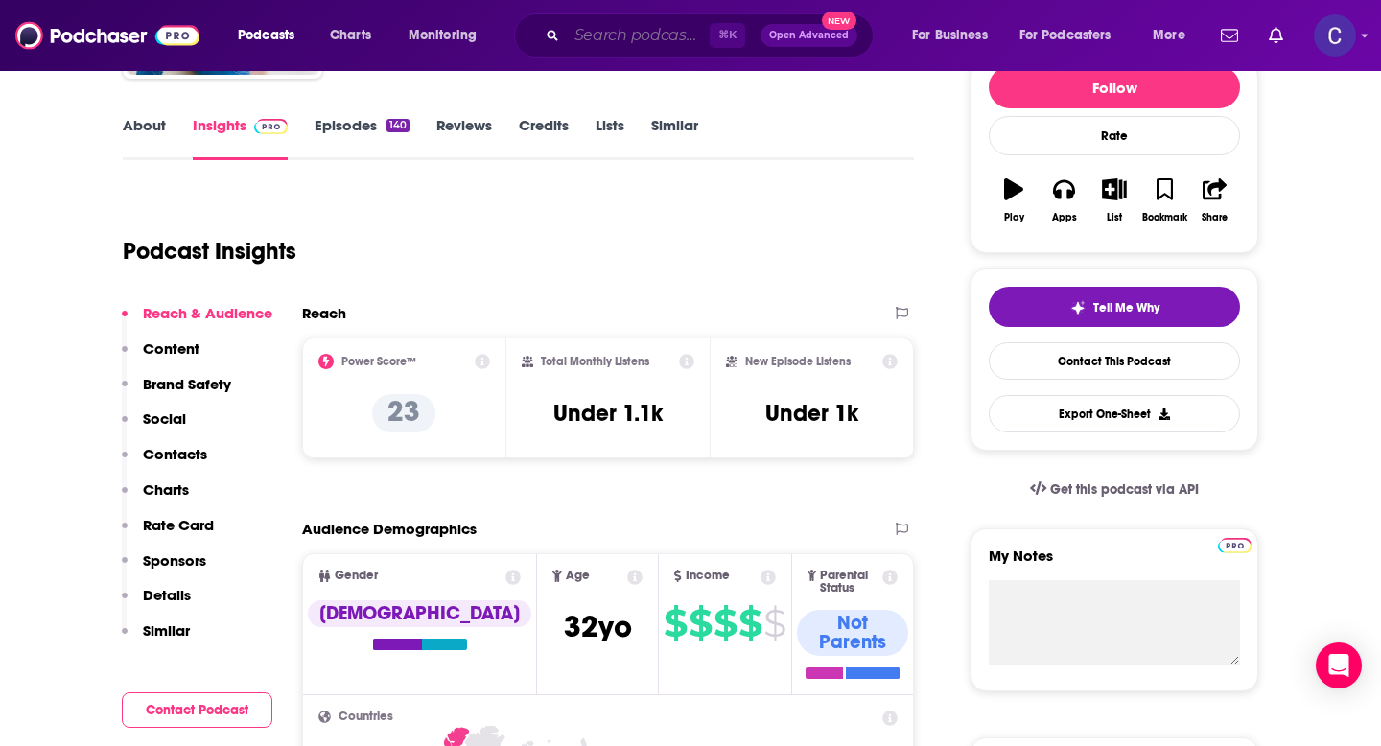
click at [615, 31] on input "Search podcasts, credits, & more..." at bounding box center [638, 35] width 143 height 31
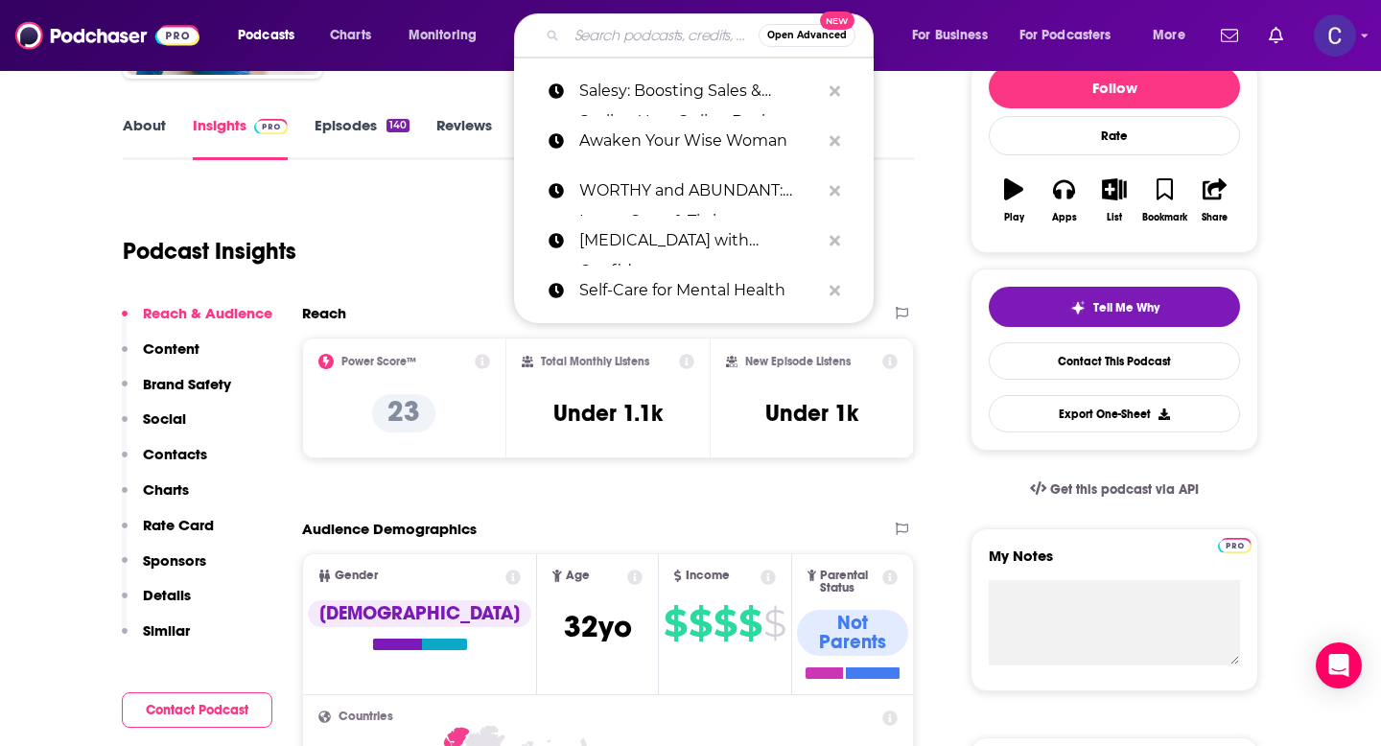
paste input "Everyone's Talkin' Money"
type input "Everyone's Talkin' Money"
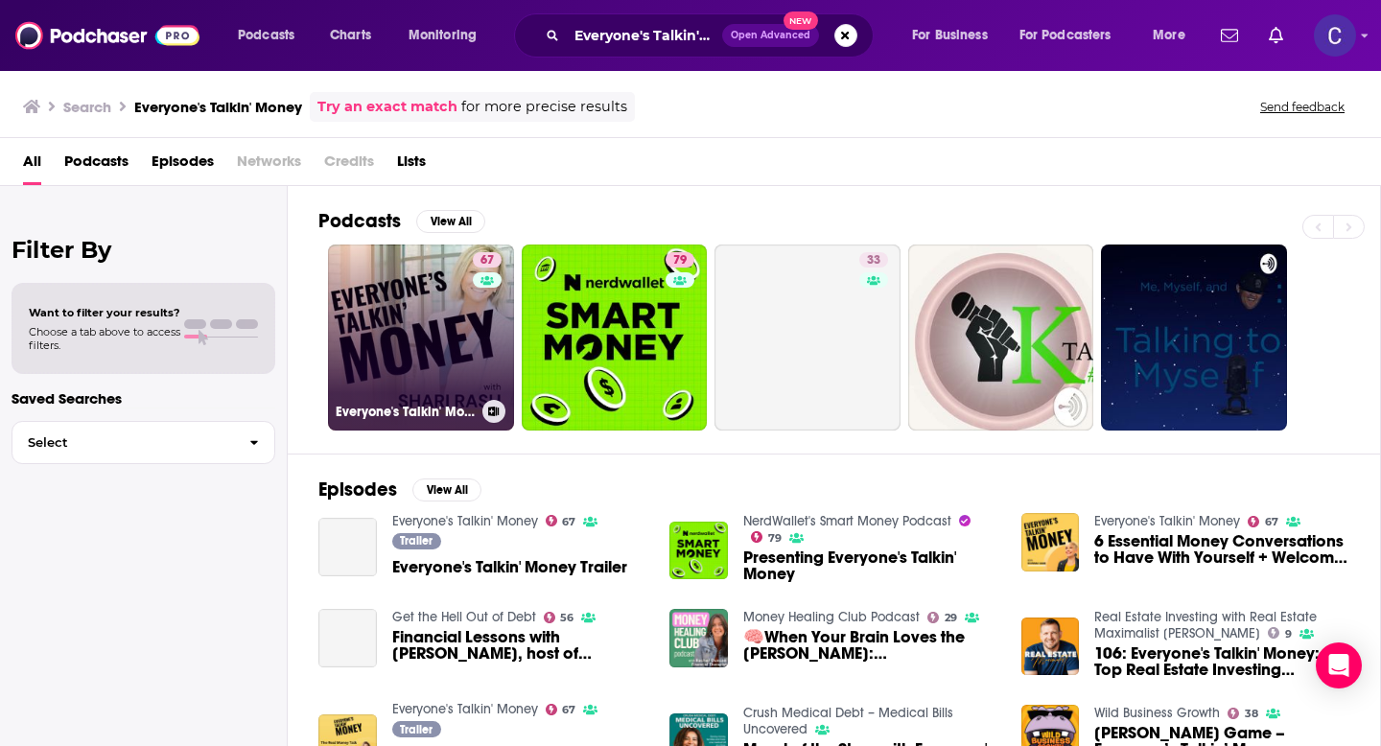
click at [401, 364] on link "67 Everyone's Talkin' Money" at bounding box center [421, 337] width 186 height 186
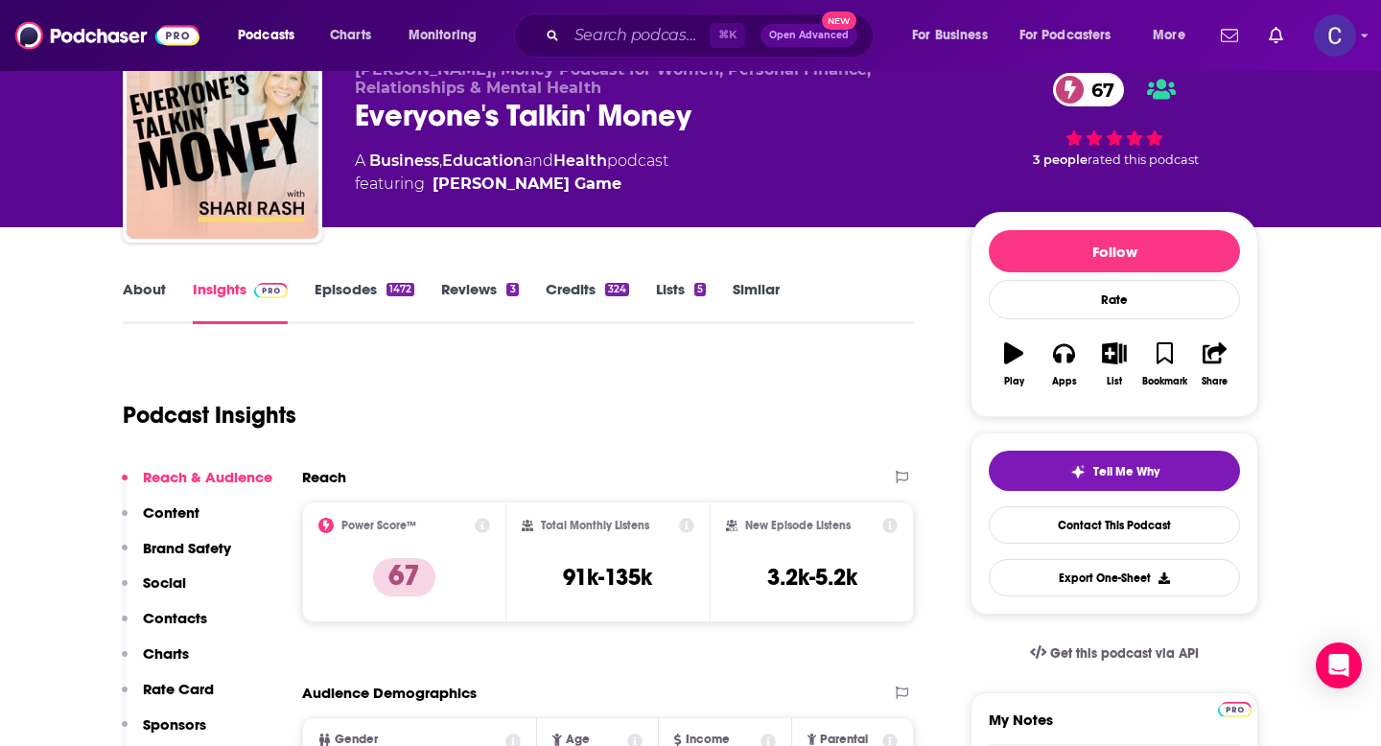
scroll to position [93, 0]
